Goal: Task Accomplishment & Management: Use online tool/utility

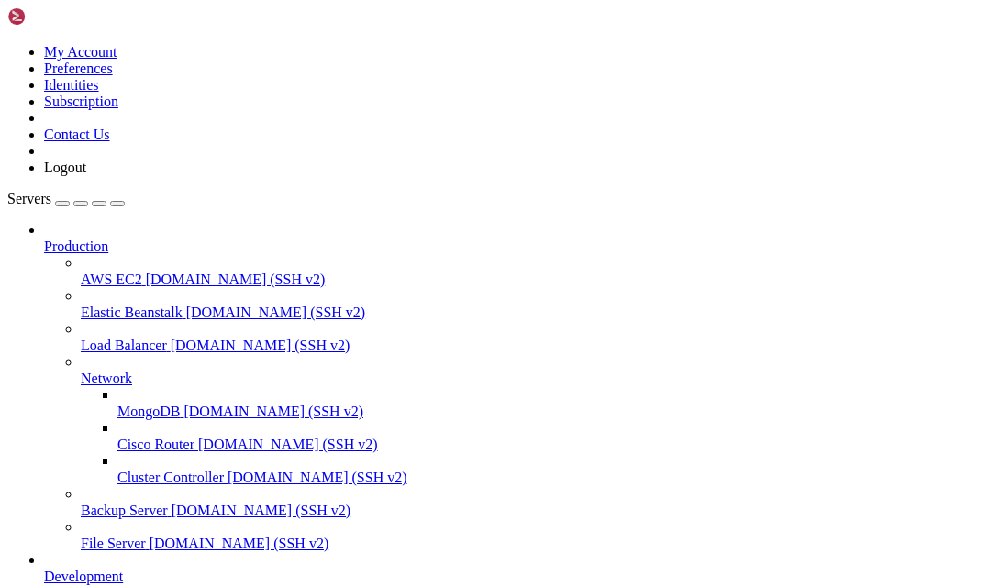
click at [211, 222] on div at bounding box center [518, 230] width 949 height 17
click at [44, 239] on icon at bounding box center [44, 239] width 0 height 0
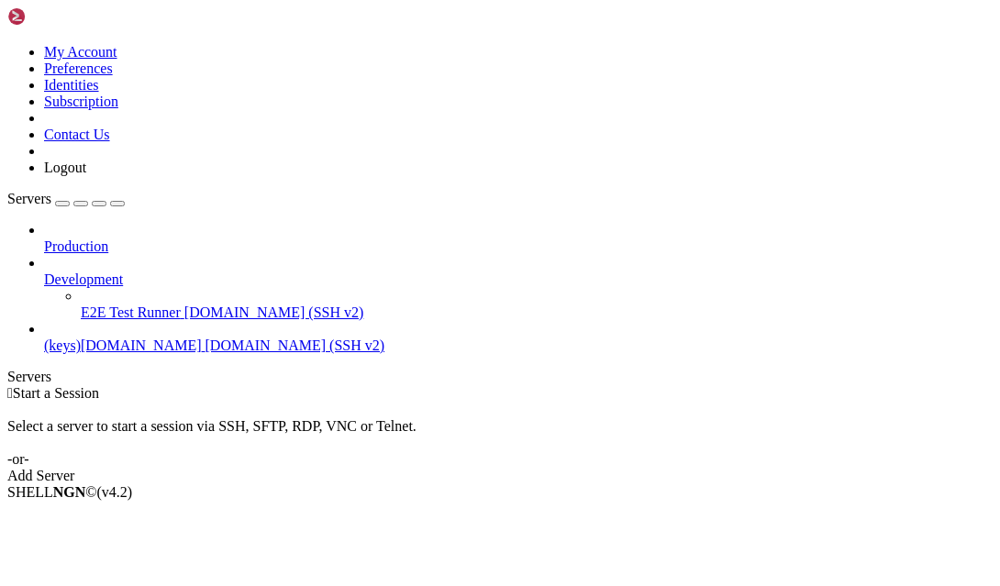
click at [44, 272] on icon at bounding box center [44, 272] width 0 height 0
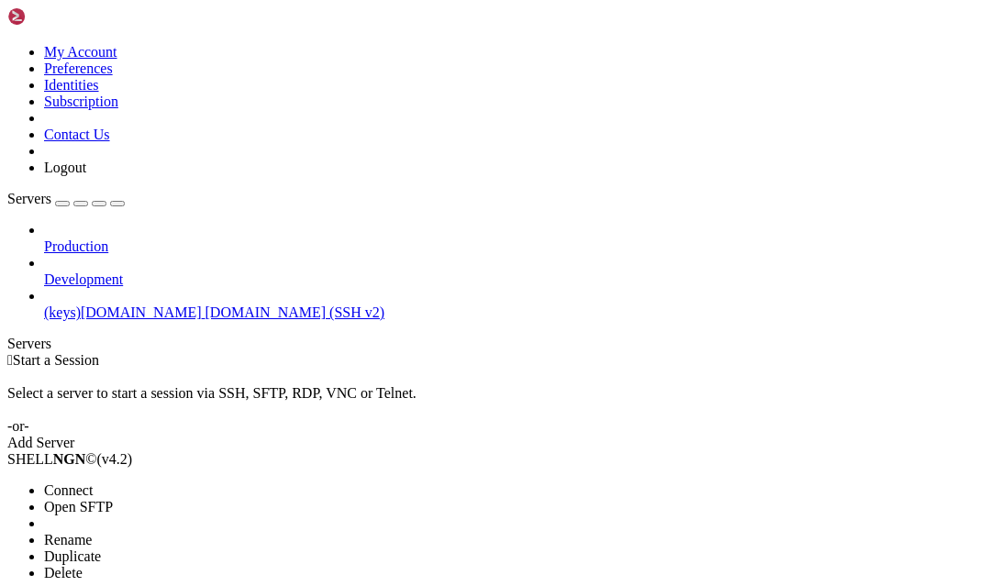
click at [113, 499] on span "Open SFTP" at bounding box center [78, 507] width 69 height 16
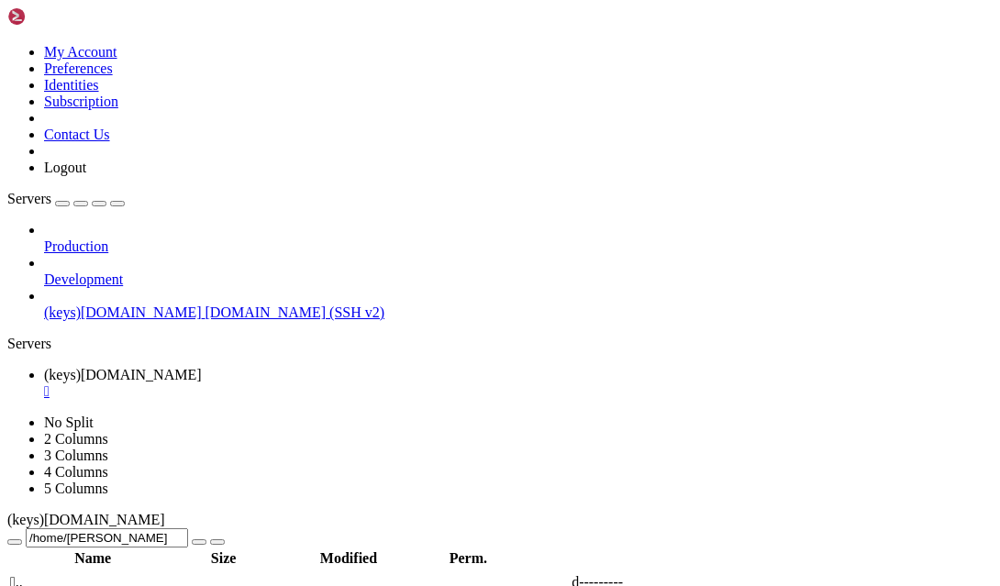
scroll to position [550, 0]
click at [194, 366] on td " DOCUMENTOS" at bounding box center [101, 375] width 185 height 18
type input "/home/[PERSON_NAME]/DOCUMENTOS"
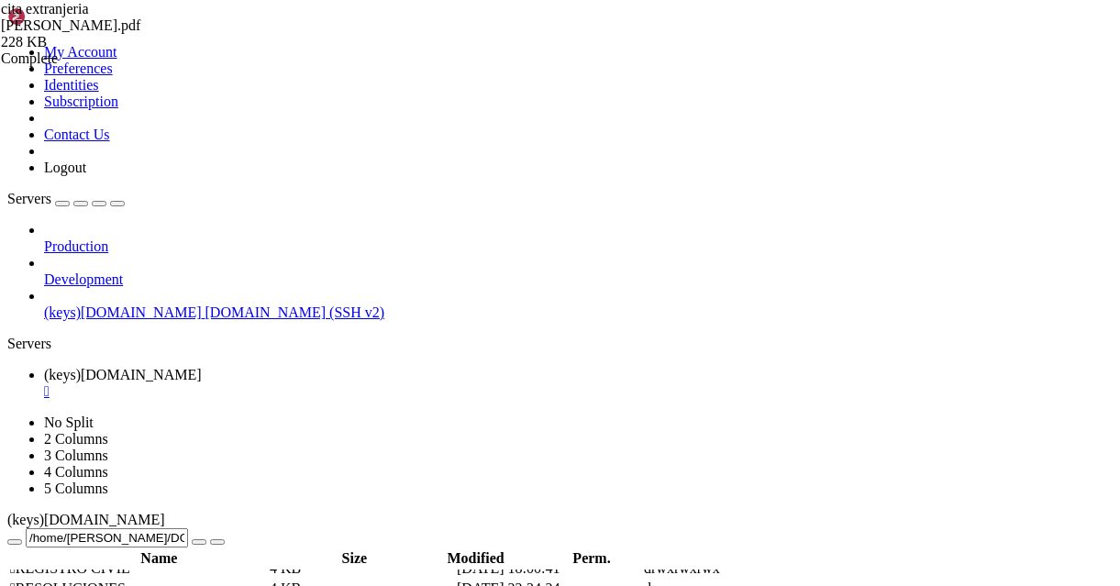
scroll to position [0, 0]
